Goal: Information Seeking & Learning: Learn about a topic

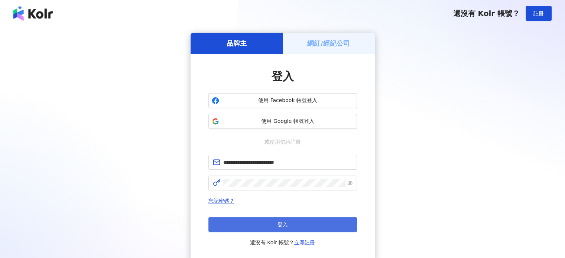
click at [273, 223] on button "登入" at bounding box center [282, 224] width 148 height 15
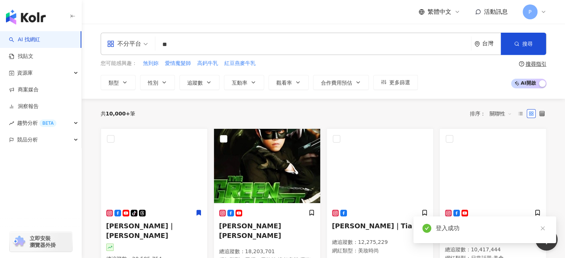
type input "*"
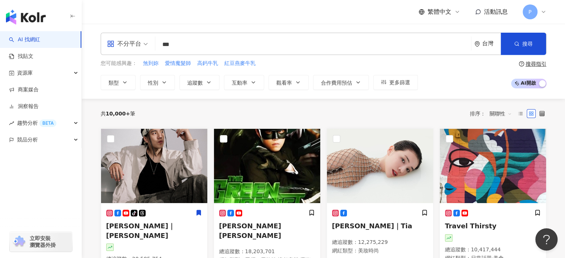
type input "***"
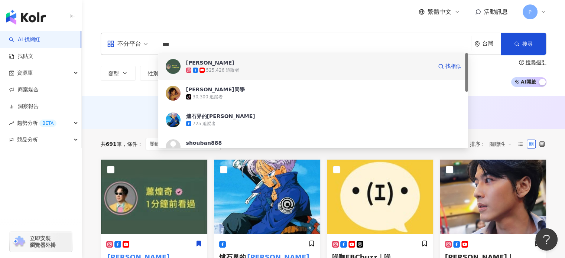
click at [232, 68] on div "525,426 追蹤者" at bounding box center [222, 70] width 33 height 6
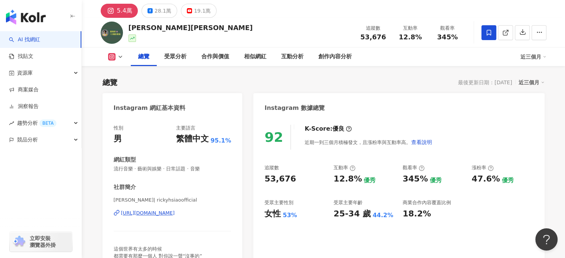
scroll to position [37, 0]
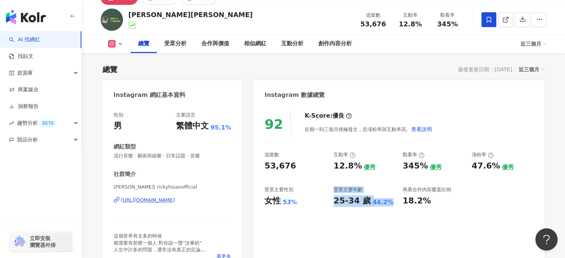
drag, startPoint x: 334, startPoint y: 191, endPoint x: 392, endPoint y: 202, distance: 59.3
click at [392, 202] on div "受眾主要年齡 25-34 歲 44.2%" at bounding box center [364, 196] width 62 height 20
drag, startPoint x: 380, startPoint y: 210, endPoint x: 373, endPoint y: 211, distance: 6.7
click at [379, 211] on div "92 K-Score : 優良 近期一到三個月積極發文，且漲粉率與互動率高。 查看說明 追蹤數 53,676 互動率 12.8% 優秀 觀看率 345% 優秀…" at bounding box center [398, 187] width 291 height 167
click at [349, 219] on div "92 K-Score : 優良 近期一到三個月積極發文，且漲粉率與互動率高。 查看說明 追蹤數 53,676 互動率 12.8% 優秀 觀看率 345% 優秀…" at bounding box center [398, 187] width 291 height 167
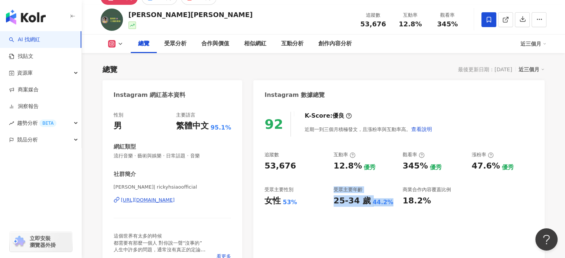
drag, startPoint x: 336, startPoint y: 191, endPoint x: 390, endPoint y: 198, distance: 55.0
click at [390, 198] on div "受眾主要年齡 25-34 歲 44.2%" at bounding box center [364, 196] width 62 height 20
copy div "受眾主要年齡 25-34 歲 44.2%"
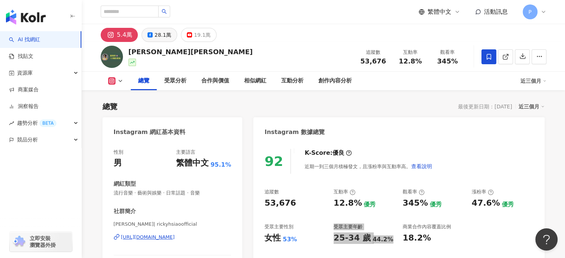
scroll to position [0, 0]
click at [160, 36] on div "28.1萬" at bounding box center [162, 35] width 17 height 10
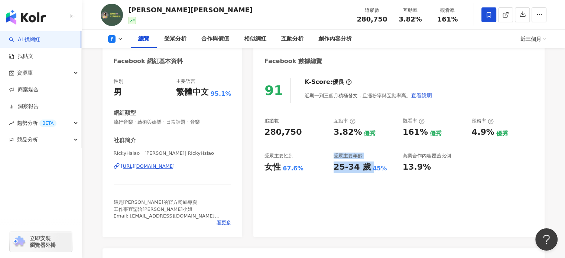
scroll to position [74, 0]
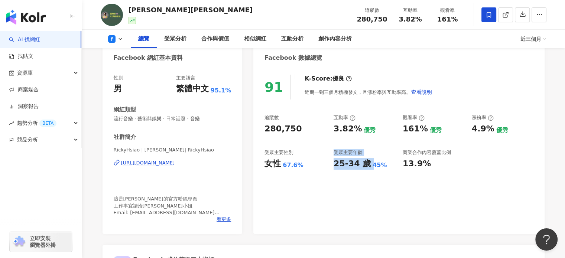
click at [327, 190] on div "91 K-Score : 優良 近期一到三個月積極發文，且漲粉率與互動率高。 查看說明 追蹤數 280,750 互動率 3.82% 優秀 觀看率 161% 優…" at bounding box center [398, 150] width 291 height 167
click at [325, 191] on div "91 K-Score : 優良 近期一到三個月積極發文，且漲粉率與互動率高。 查看說明 追蹤數 280,750 互動率 3.82% 優秀 觀看率 161% 優…" at bounding box center [398, 150] width 291 height 167
click at [279, 154] on div "受眾主要性別" at bounding box center [278, 152] width 29 height 7
click at [175, 40] on div "受眾分析" at bounding box center [175, 39] width 22 height 9
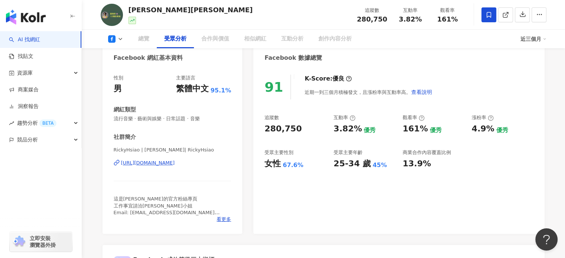
scroll to position [634, 0]
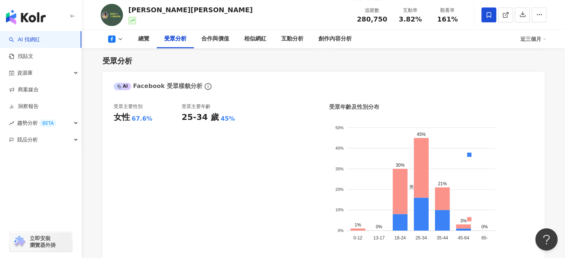
click at [118, 38] on icon at bounding box center [120, 39] width 6 height 6
click at [125, 53] on button "Instagram" at bounding box center [127, 53] width 45 height 10
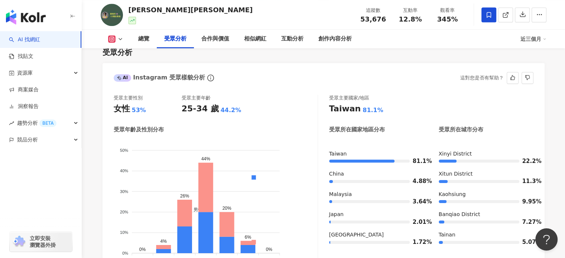
scroll to position [597, 0]
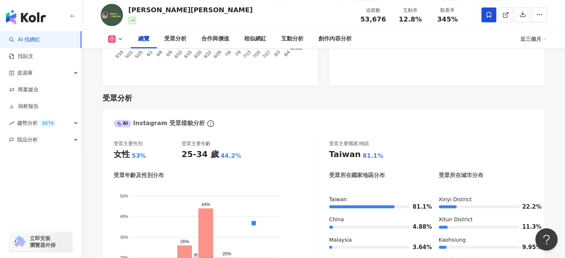
click at [119, 34] on div "總覽 受眾分析 合作與價值 相似網紅 互動分析 創作內容分析 近三個月" at bounding box center [323, 39] width 445 height 19
click at [119, 40] on icon at bounding box center [120, 39] width 6 height 6
click at [125, 72] on button "Facebook" at bounding box center [127, 70] width 45 height 10
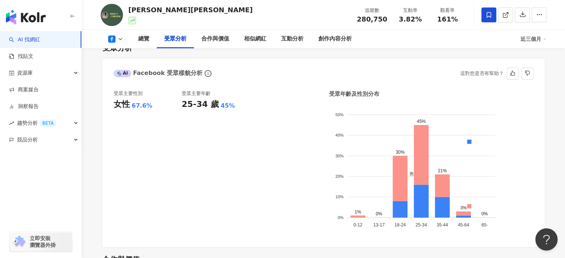
scroll to position [634, 0]
